Goal: Information Seeking & Learning: Learn about a topic

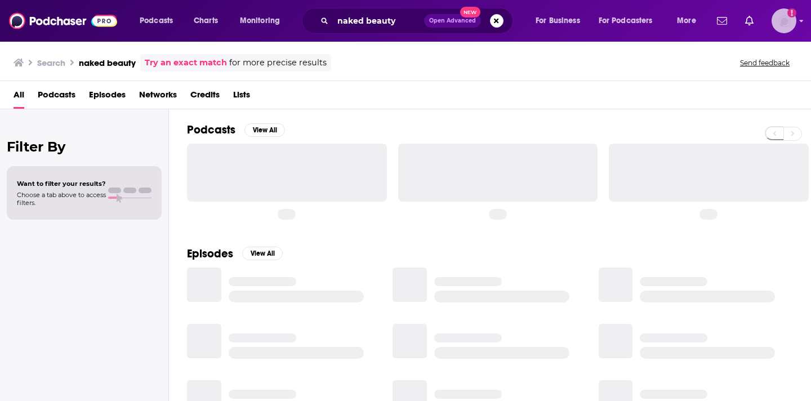
click at [782, 21] on img "Logged in as nicole.koremenos" at bounding box center [784, 20] width 25 height 25
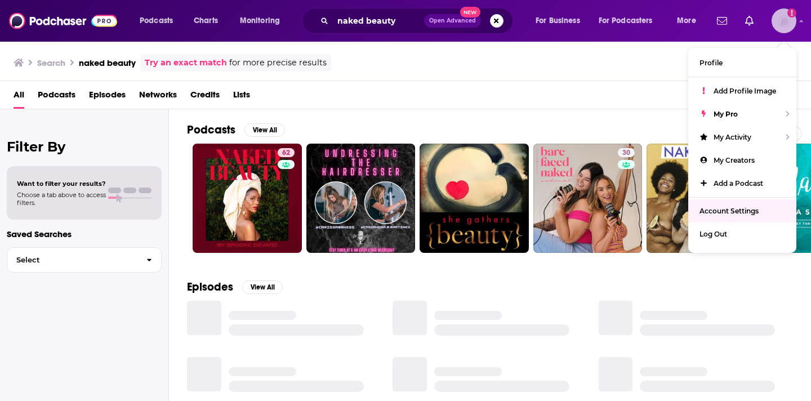
click at [756, 208] on span "Account Settings" at bounding box center [729, 211] width 59 height 8
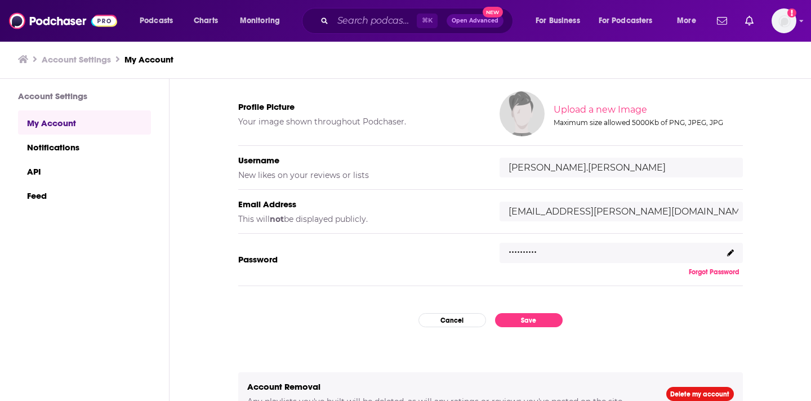
scroll to position [88, 0]
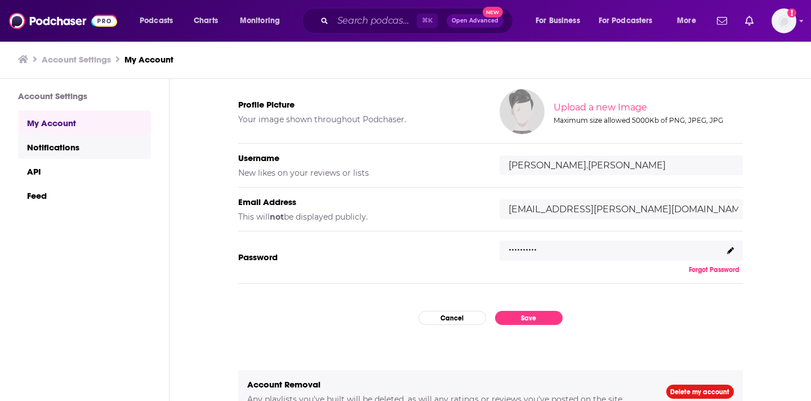
click at [58, 155] on link "Notifications" at bounding box center [84, 147] width 133 height 24
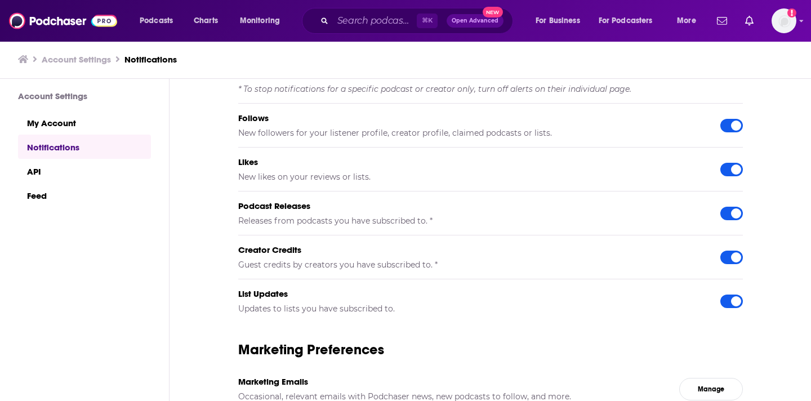
scroll to position [1, 0]
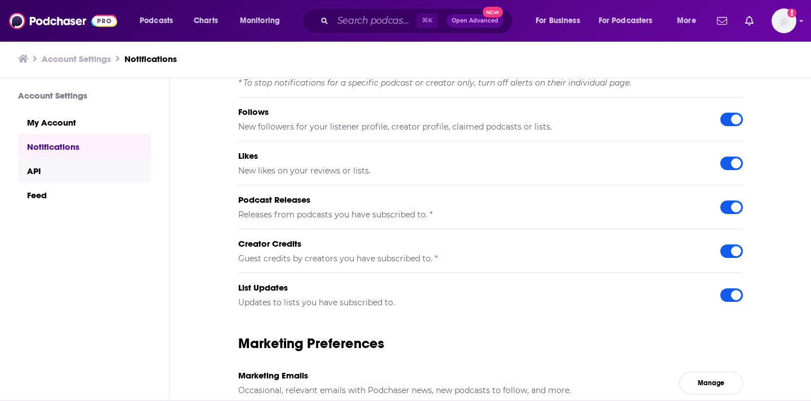
click at [92, 165] on link "API" at bounding box center [84, 170] width 133 height 24
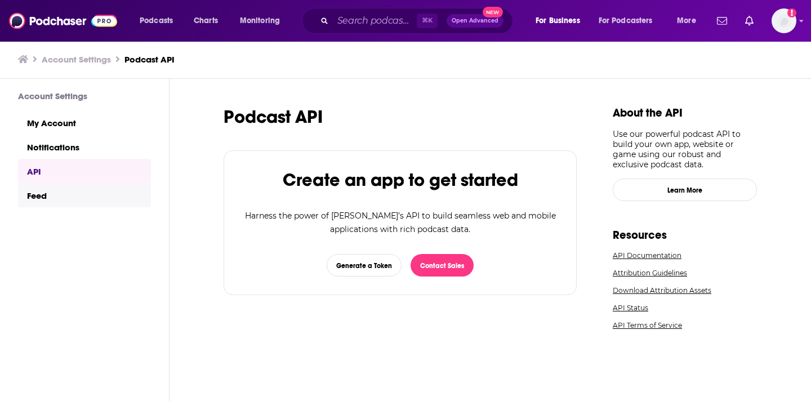
click at [75, 196] on link "Feed" at bounding box center [84, 195] width 133 height 24
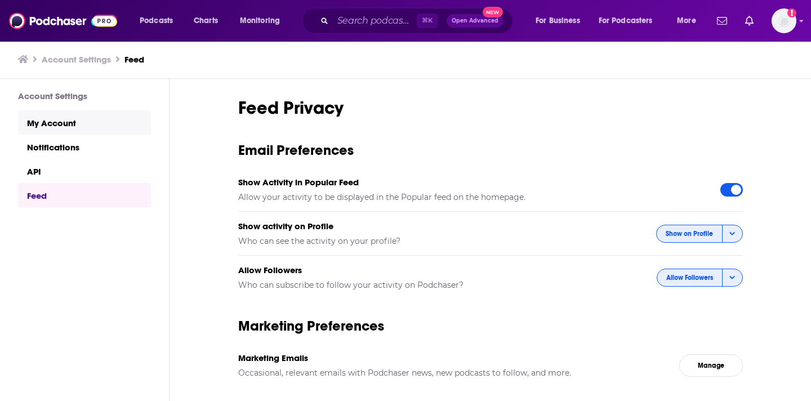
click at [92, 119] on link "My Account" at bounding box center [84, 122] width 133 height 24
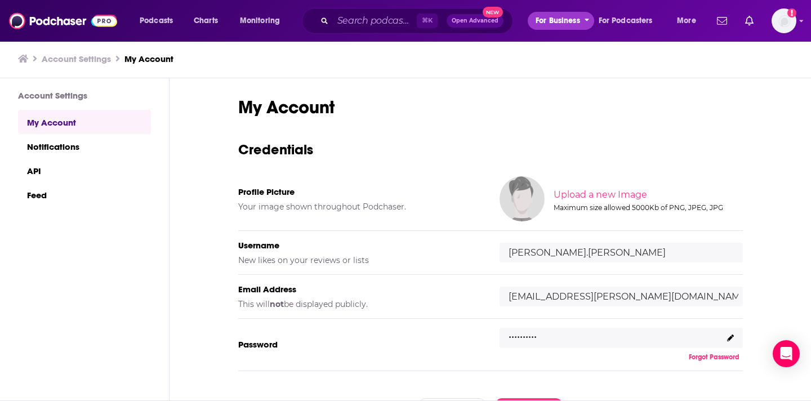
click at [587, 22] on icon "open menu" at bounding box center [587, 19] width 5 height 8
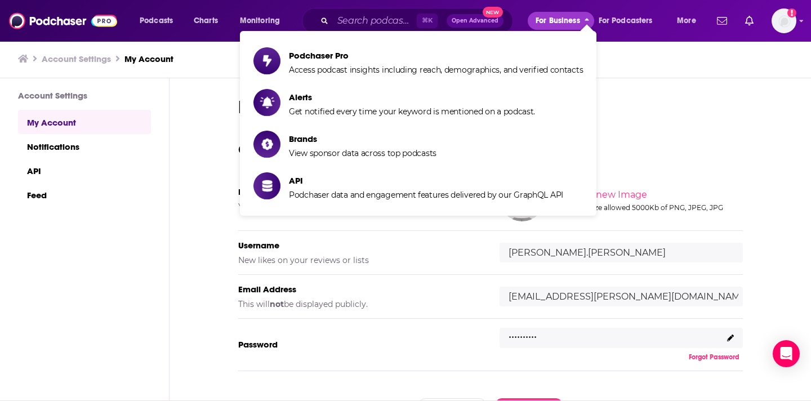
click at [587, 22] on icon "close menu" at bounding box center [587, 21] width 5 height 8
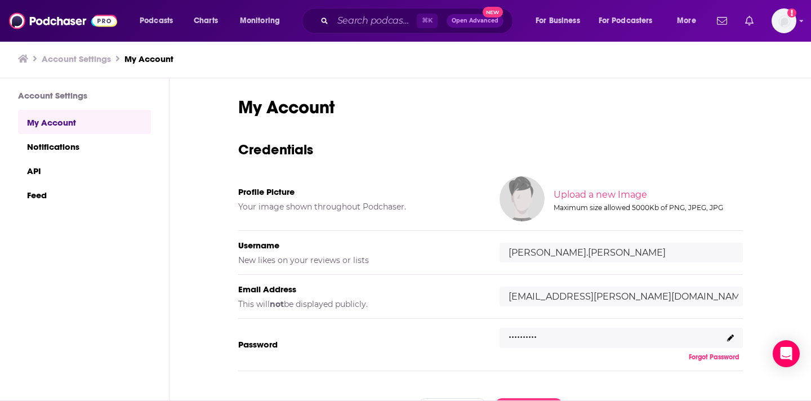
click at [751, 21] on icon "Show notifications dropdown" at bounding box center [749, 21] width 8 height 10
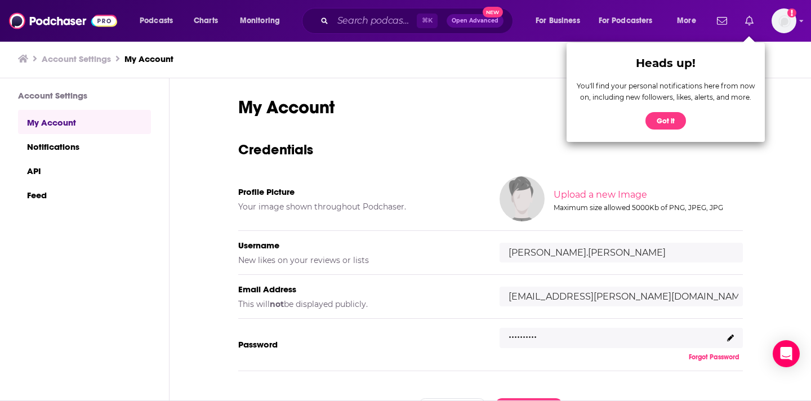
click at [751, 21] on icon "Show notifications dropdown" at bounding box center [749, 21] width 8 height 10
click at [693, 17] on span "More" at bounding box center [686, 21] width 19 height 16
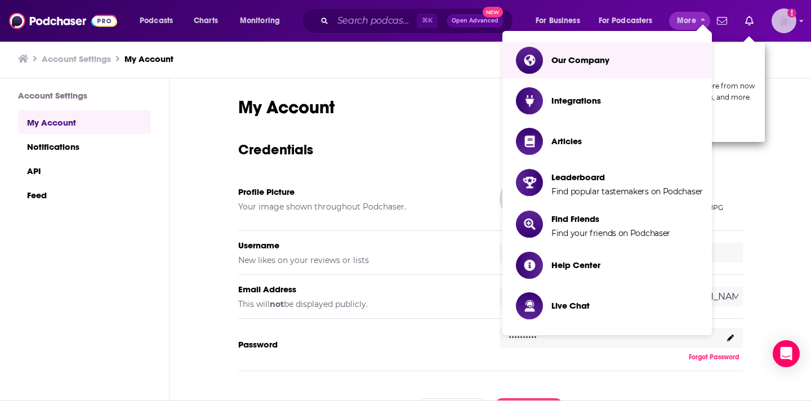
click at [794, 12] on icon "Add a profile image" at bounding box center [791, 12] width 9 height 9
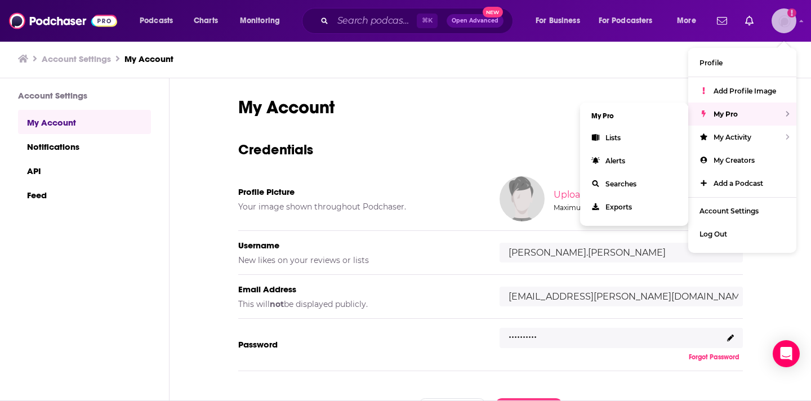
click at [749, 114] on div "My Pro" at bounding box center [742, 114] width 108 height 23
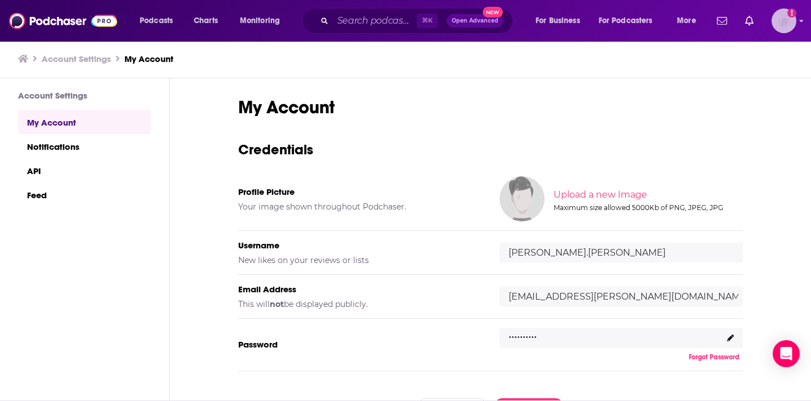
click at [784, 20] on img "Logged in as nicole.koremenos" at bounding box center [784, 20] width 25 height 25
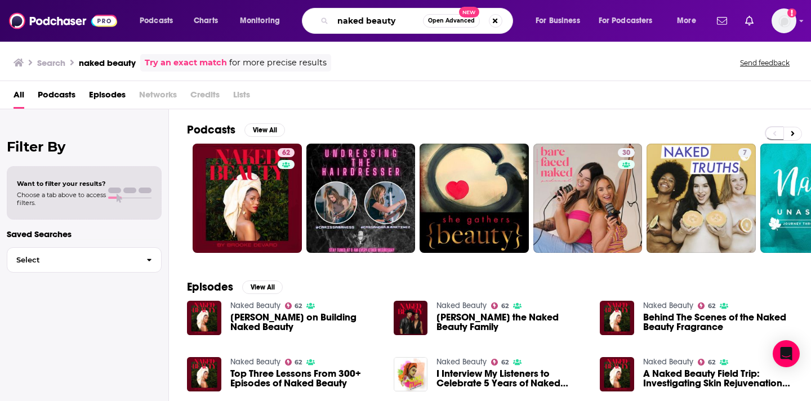
click at [387, 19] on input "naked beauty" at bounding box center [378, 21] width 90 height 18
type input "immigrantly"
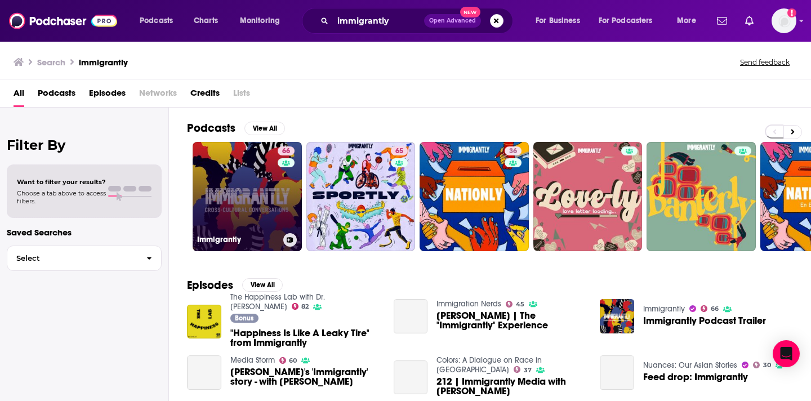
click at [235, 212] on link "66 Immigrantly" at bounding box center [247, 196] width 109 height 109
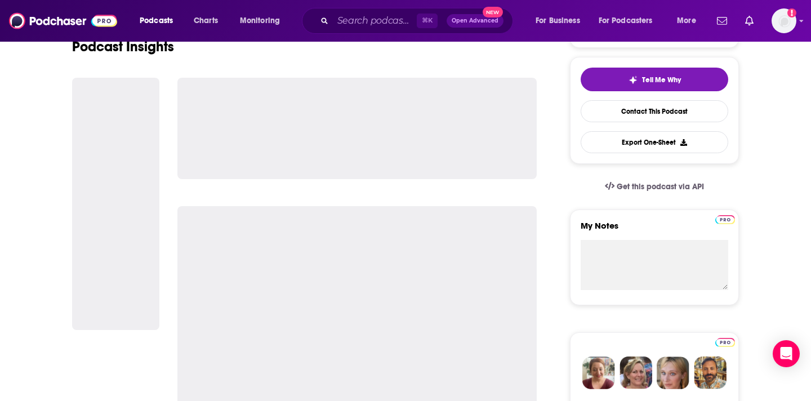
scroll to position [248, 0]
